Goal: Information Seeking & Learning: Find specific fact

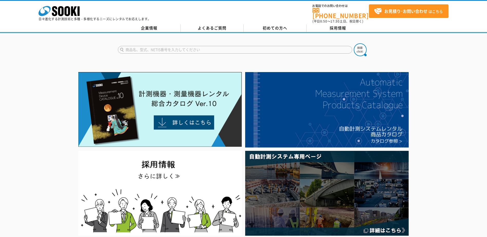
click at [135, 47] on input "text" at bounding box center [235, 50] width 235 height 8
paste input "ToxiRAEPro(NO2)"
drag, startPoint x: 180, startPoint y: 44, endPoint x: 187, endPoint y: 43, distance: 6.5
click at [181, 46] on input "ToxiRAEPro(NO2)" at bounding box center [235, 50] width 235 height 8
type input "ToxiRAEPro(NO2)"
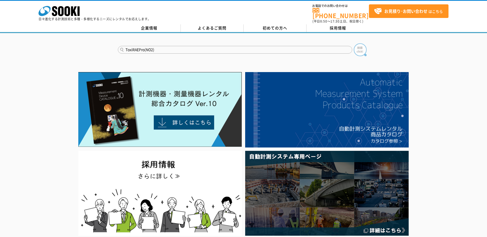
click at [360, 45] on img at bounding box center [360, 49] width 13 height 13
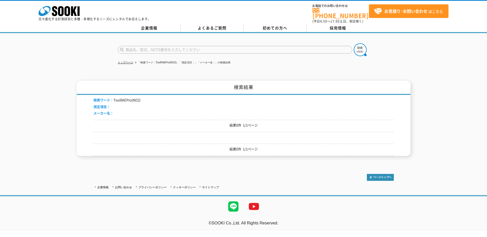
click at [152, 47] on input "text" at bounding box center [235, 50] width 235 height 8
paste input "ToxiRAEPro(NO2)"
type input "ToxiRAEPro"
click at [354, 43] on button at bounding box center [360, 49] width 13 height 13
